Goal: Use online tool/utility: Utilize a website feature to perform a specific function

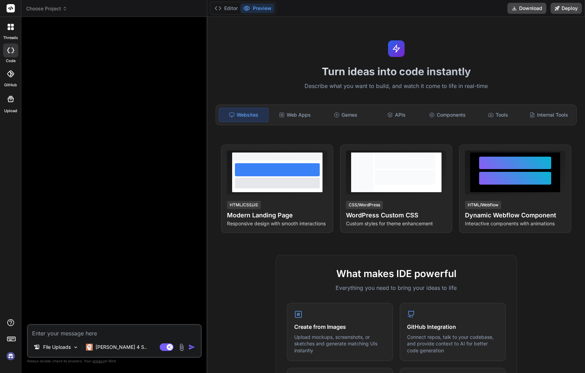
click at [67, 7] on icon at bounding box center [64, 8] width 5 height 5
click at [48, 7] on span "Choose Project" at bounding box center [46, 8] width 41 height 7
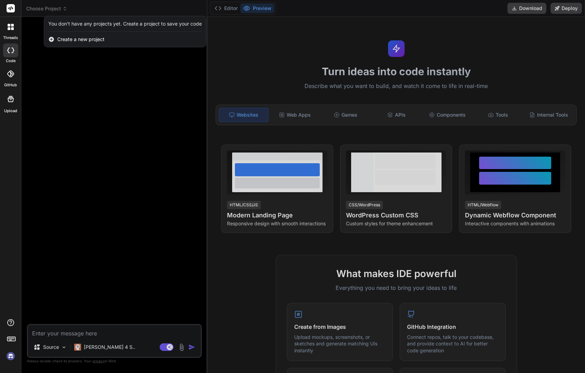
click at [34, 130] on div at bounding box center [292, 186] width 585 height 373
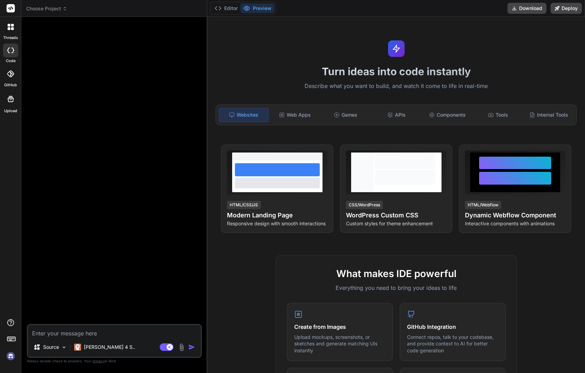
click at [7, 356] on img at bounding box center [11, 356] width 12 height 12
click at [45, 11] on span "Choose Project" at bounding box center [46, 8] width 41 height 7
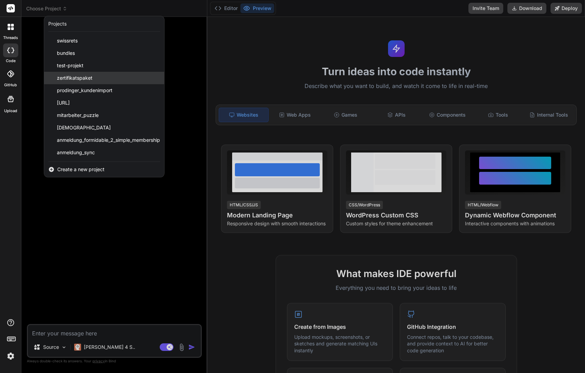
click at [73, 75] on span "zertifikatspaket" at bounding box center [75, 78] width 36 height 7
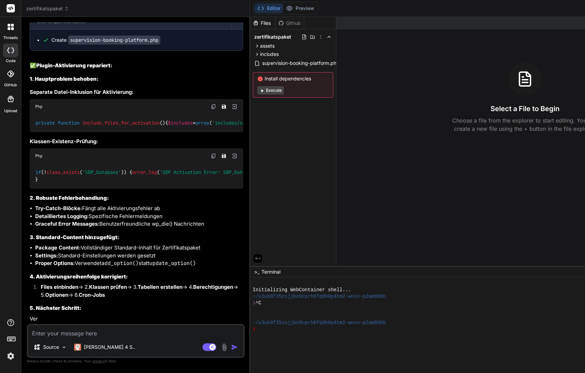
scroll to position [2882, 0]
click at [99, 350] on p "Claude 4 S.." at bounding box center [109, 347] width 51 height 7
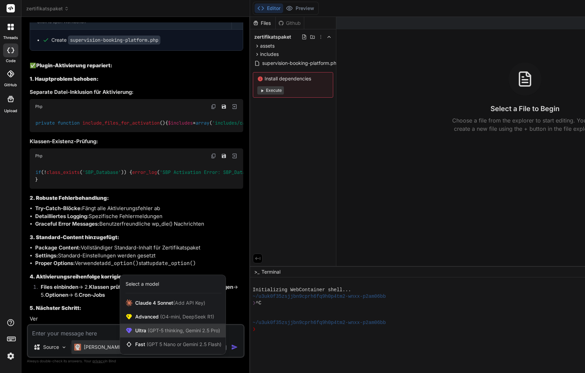
click at [157, 333] on span "(GPT-5 thinking, Gemini 2.5 Pro)" at bounding box center [183, 330] width 74 height 6
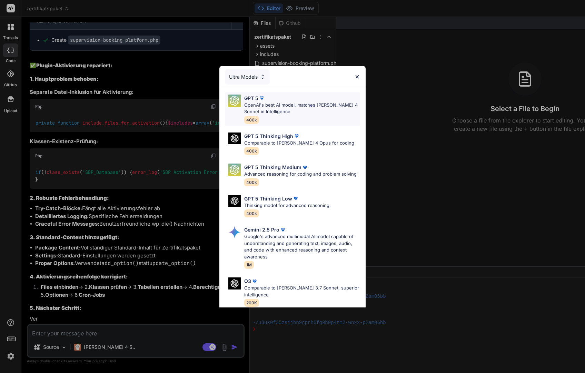
click at [293, 111] on p "OpenAI's best AI model, matches Claude 4 Sonnet in Intelligence" at bounding box center [302, 108] width 116 height 13
type textarea "x"
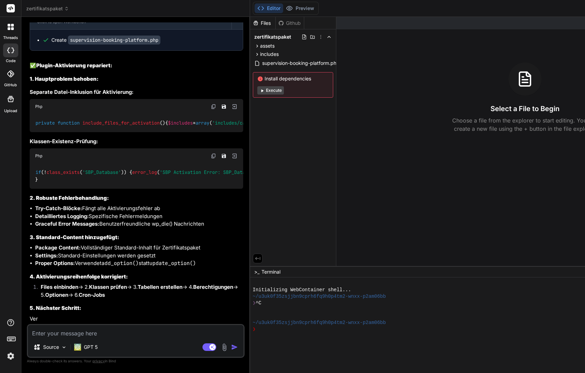
click at [59, 334] on textarea at bounding box center [136, 331] width 216 height 12
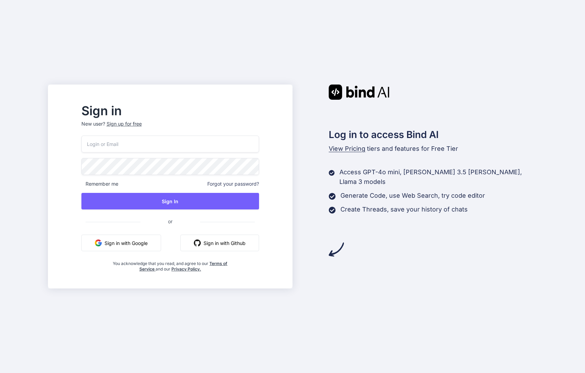
click at [128, 141] on input "email" at bounding box center [170, 144] width 178 height 17
type input "ms@flinkthink.ch"
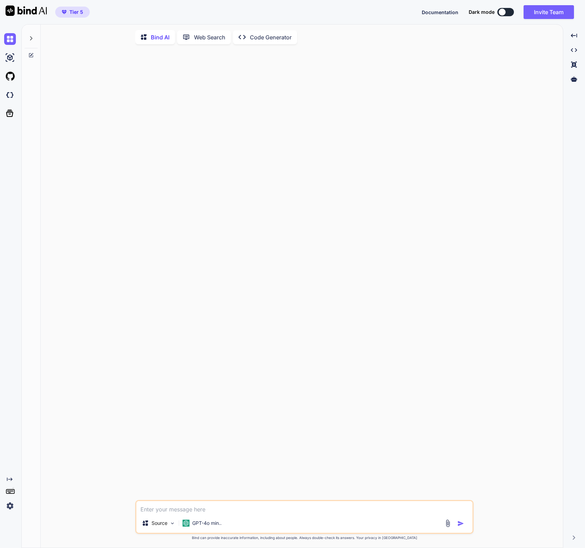
type textarea "x"
